Goal: Information Seeking & Learning: Learn about a topic

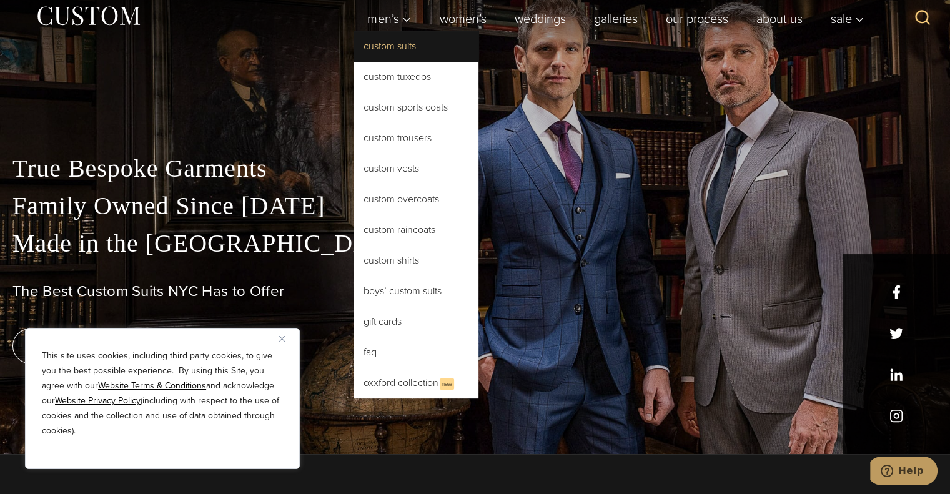
click at [386, 54] on link "Custom Suits" at bounding box center [416, 46] width 125 height 30
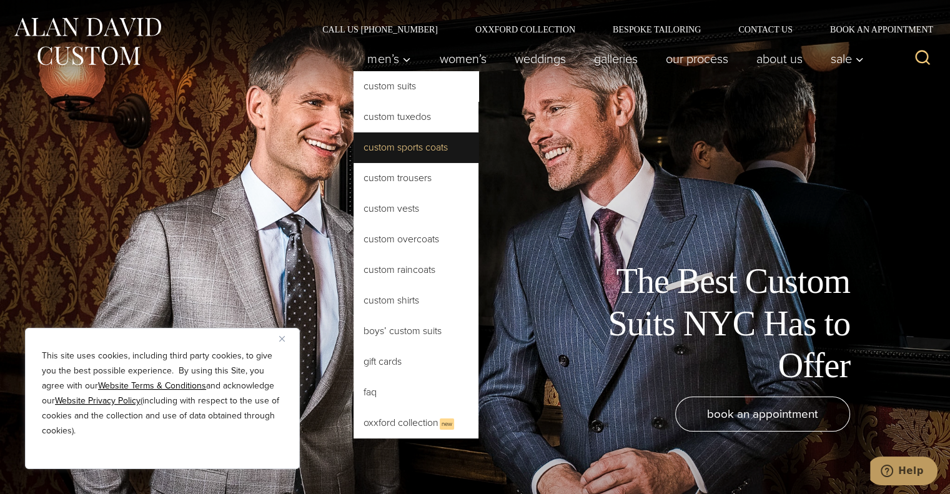
click at [402, 148] on link "Custom Sports Coats" at bounding box center [416, 147] width 125 height 30
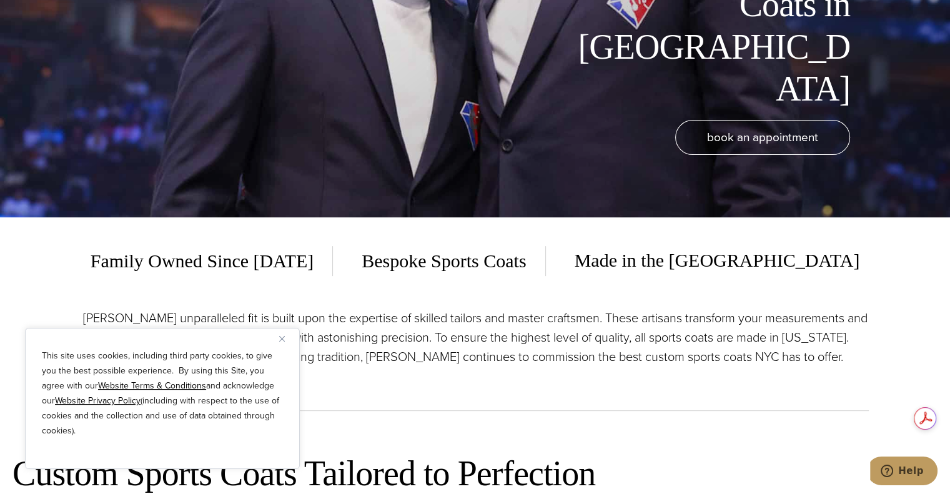
click at [285, 343] on button "Close" at bounding box center [286, 338] width 15 height 15
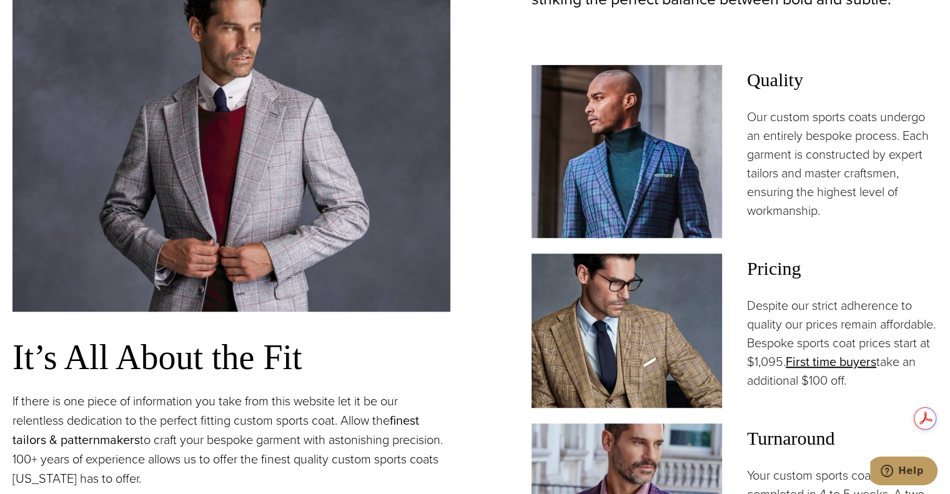
click at [411, 424] on link "finest tailors & patternmakers" at bounding box center [215, 430] width 407 height 38
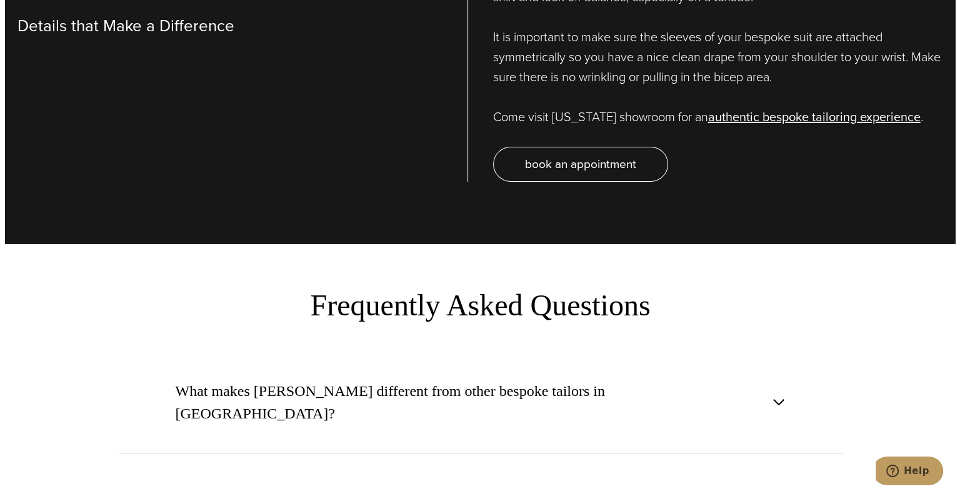
scroll to position [4384, 0]
